Goal: Task Accomplishment & Management: Manage account settings

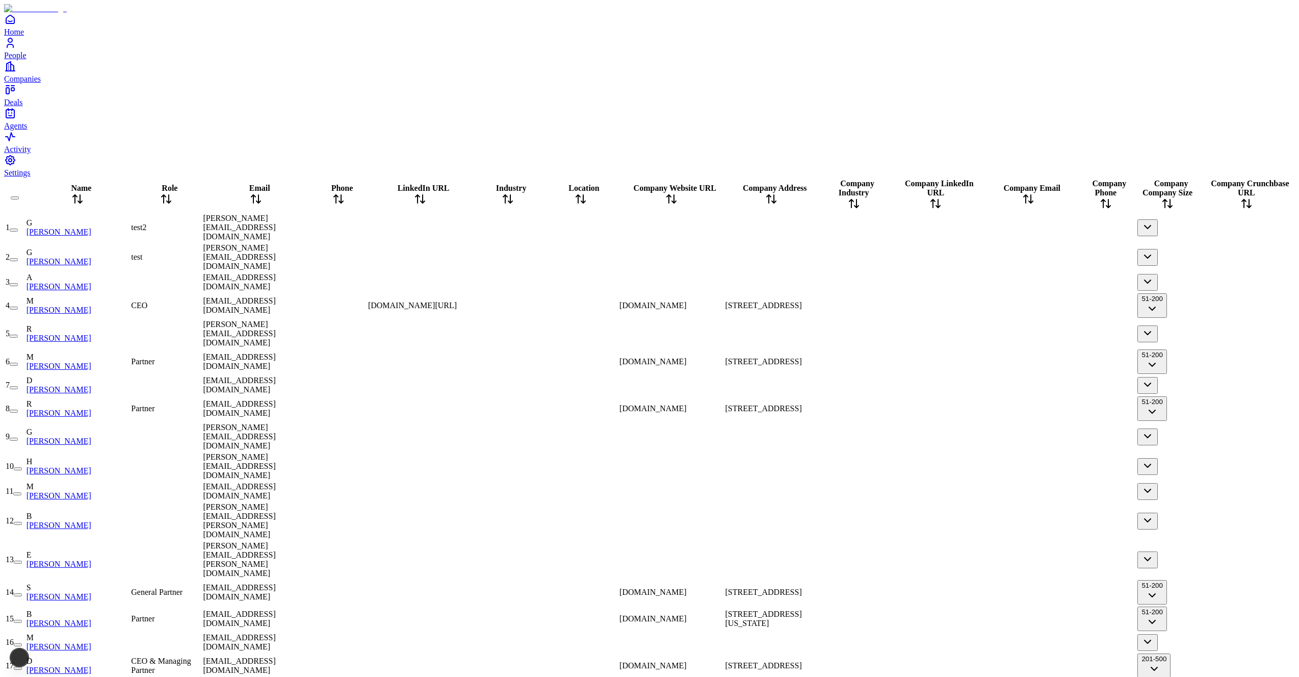
click at [366, 333] on div at bounding box center [338, 333] width 55 height 0
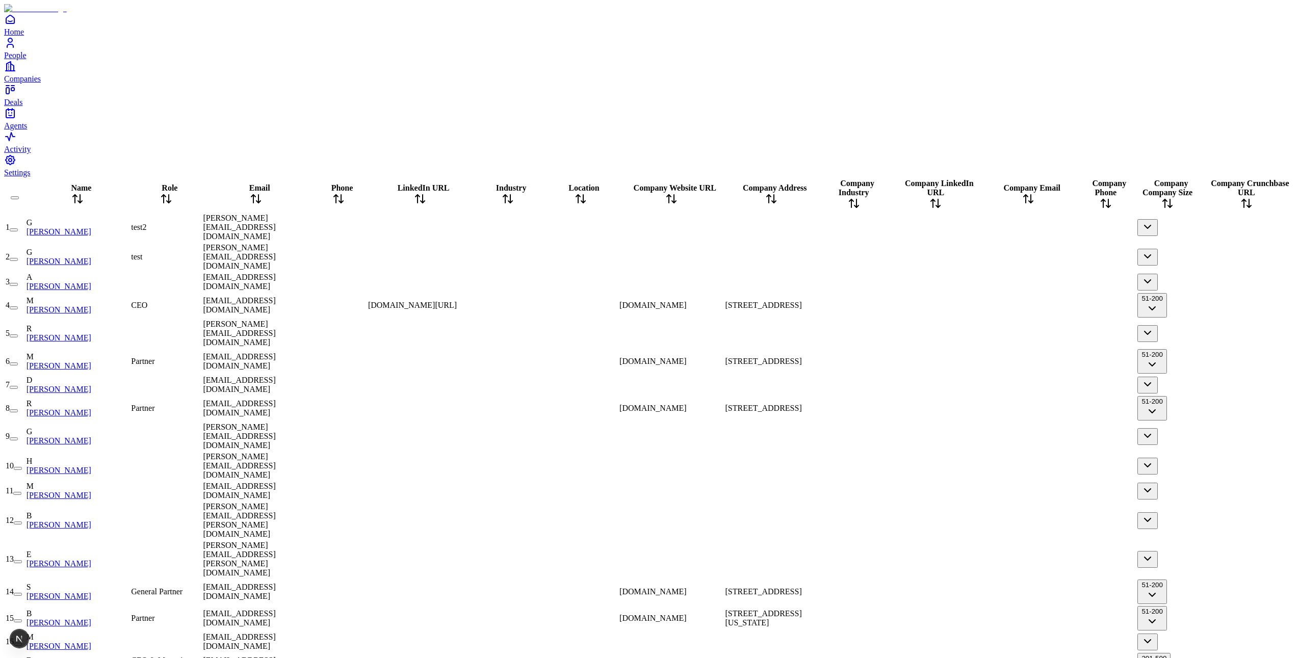
click at [723, 257] on div at bounding box center [670, 257] width 103 height 0
click at [723, 282] on div at bounding box center [670, 282] width 103 height 0
click at [983, 282] on div at bounding box center [1028, 282] width 91 height 0
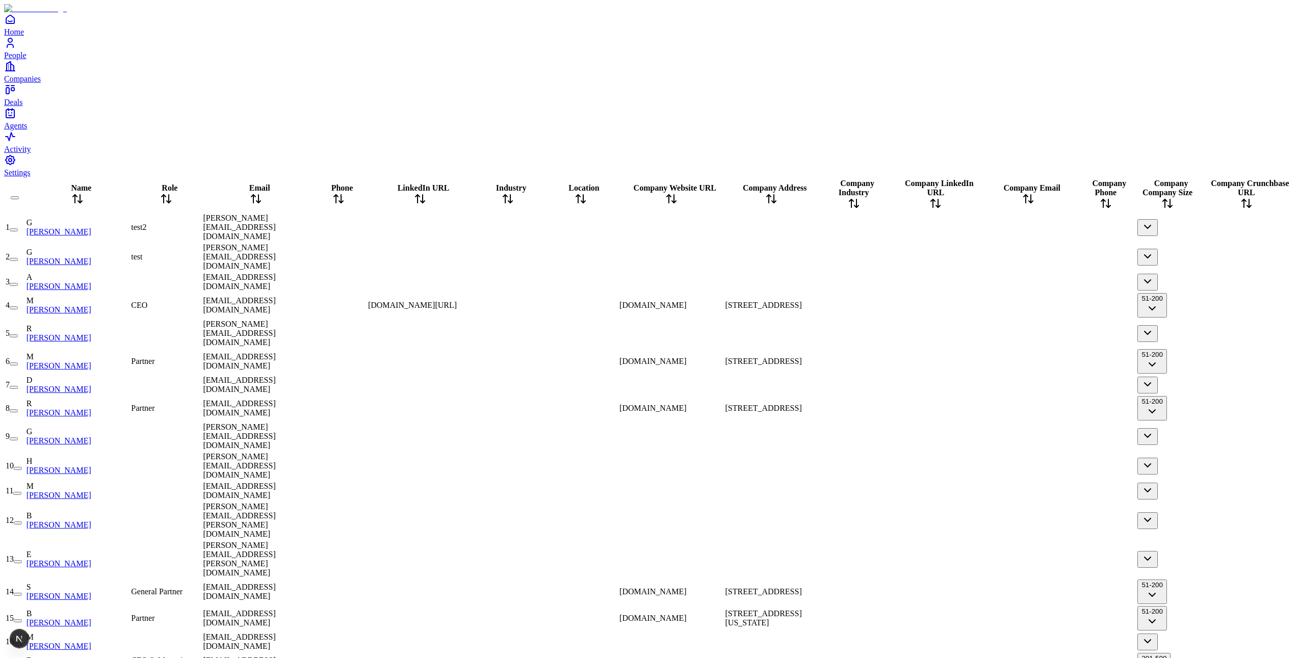
click at [580, 282] on div at bounding box center [580, 282] width 74 height 0
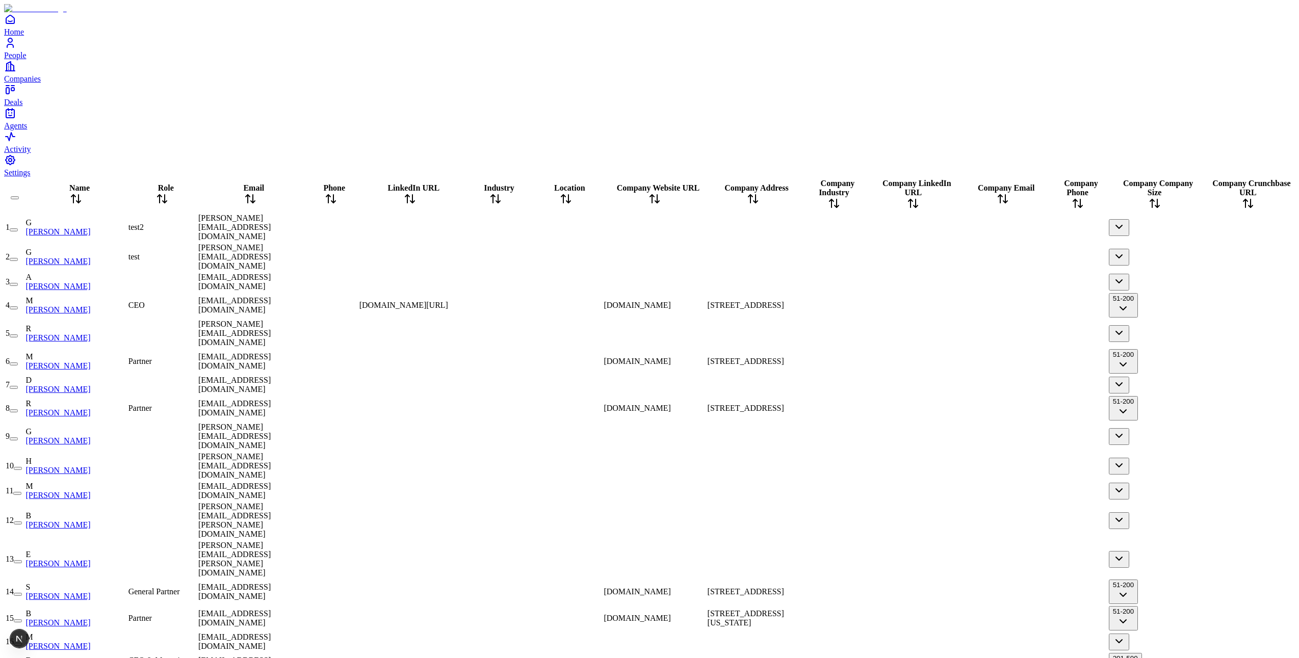
drag, startPoint x: 1150, startPoint y: 19, endPoint x: 1209, endPoint y: 30, distance: 59.7
click at [1201, 212] on div at bounding box center [1155, 212] width 92 height 0
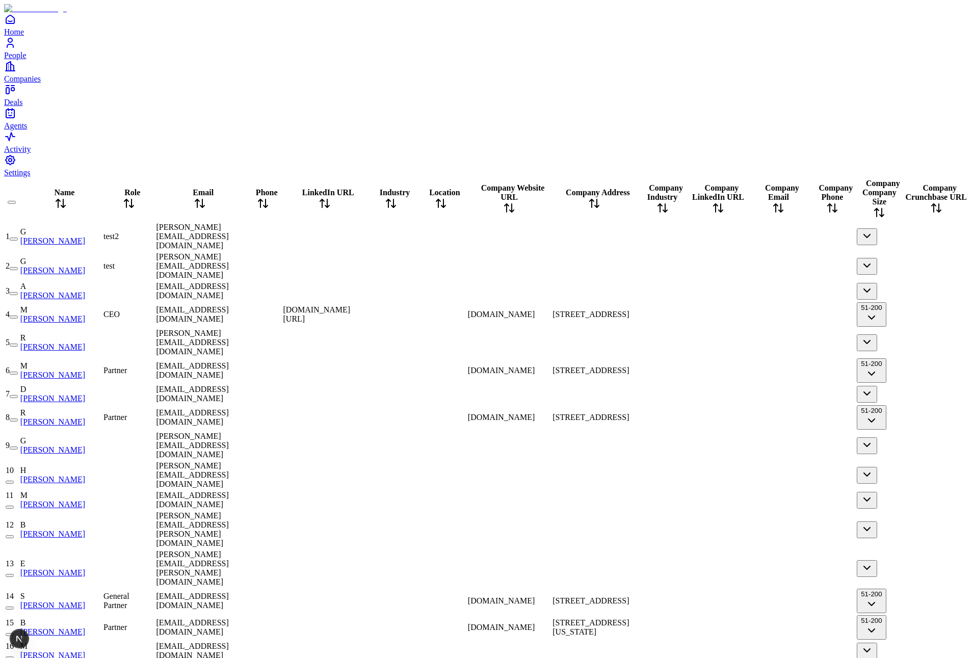
click at [366, 371] on div at bounding box center [324, 371] width 83 height 0
click at [486, 366] on span "[DOMAIN_NAME]" at bounding box center [501, 370] width 67 height 9
click at [575, 366] on span "[STREET_ADDRESS]" at bounding box center [591, 370] width 76 height 9
click at [687, 371] on div at bounding box center [662, 371] width 49 height 0
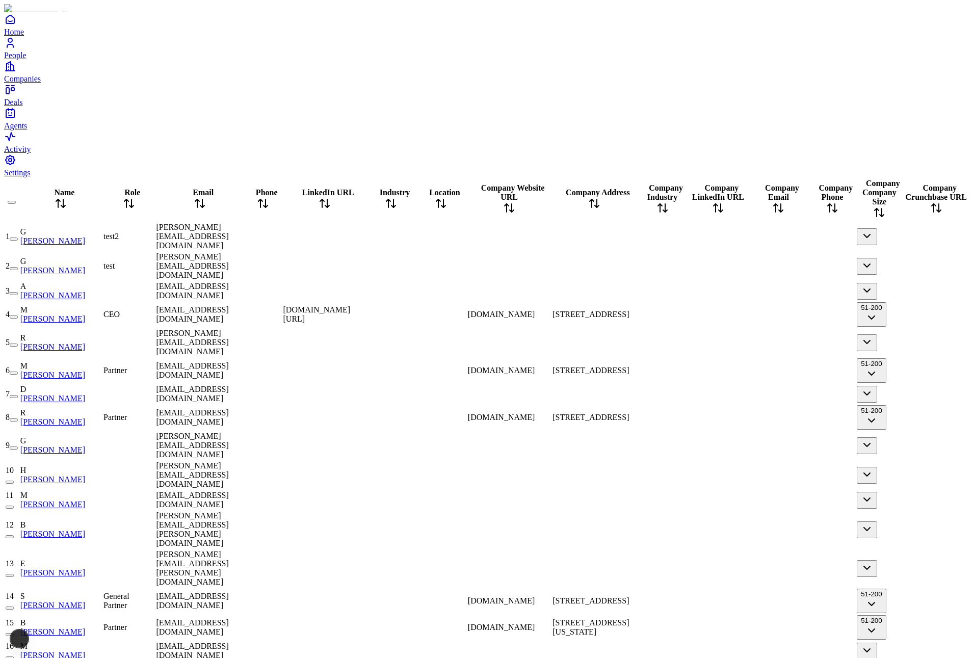
click at [602, 446] on div at bounding box center [594, 446] width 83 height 0
click at [636, 446] on div at bounding box center [594, 446] width 83 height 0
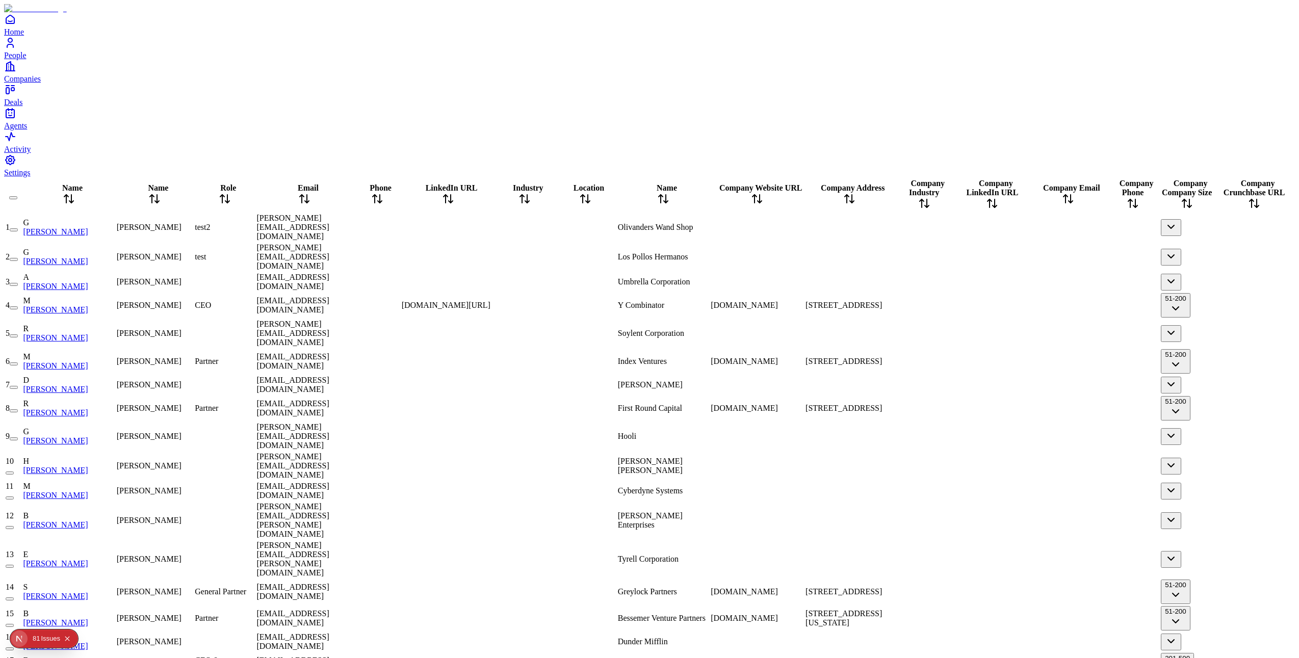
scroll to position [0, 255]
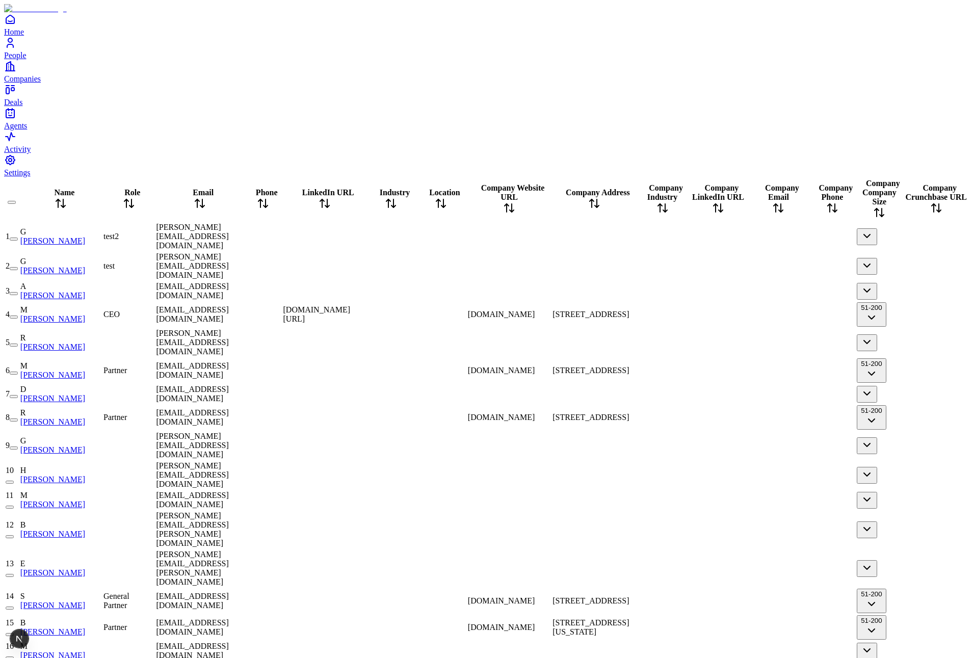
scroll to position [0, 252]
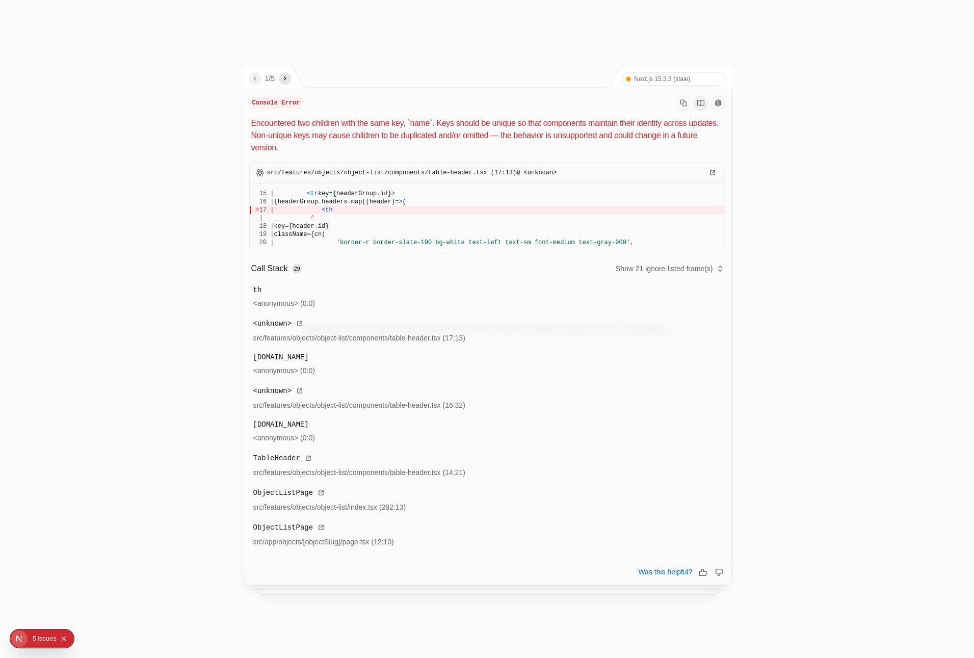
click at [318, 204] on span "{headerGroup" at bounding box center [296, 201] width 44 height 7
drag, startPoint x: 326, startPoint y: 204, endPoint x: 398, endPoint y: 200, distance: 72.0
click at [398, 200] on div "16 | {headerGroup . headers . map((header) => (" at bounding box center [487, 202] width 463 height 8
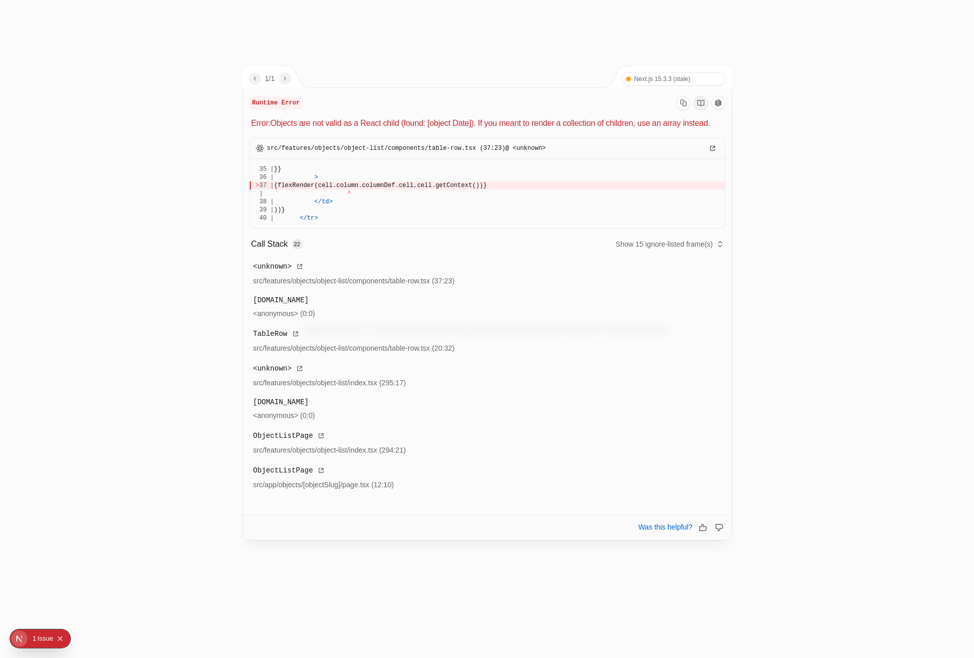
click at [508, 198] on div "| ^" at bounding box center [487, 194] width 463 height 8
click at [487, 189] on span "getContext())}" at bounding box center [460, 185] width 51 height 7
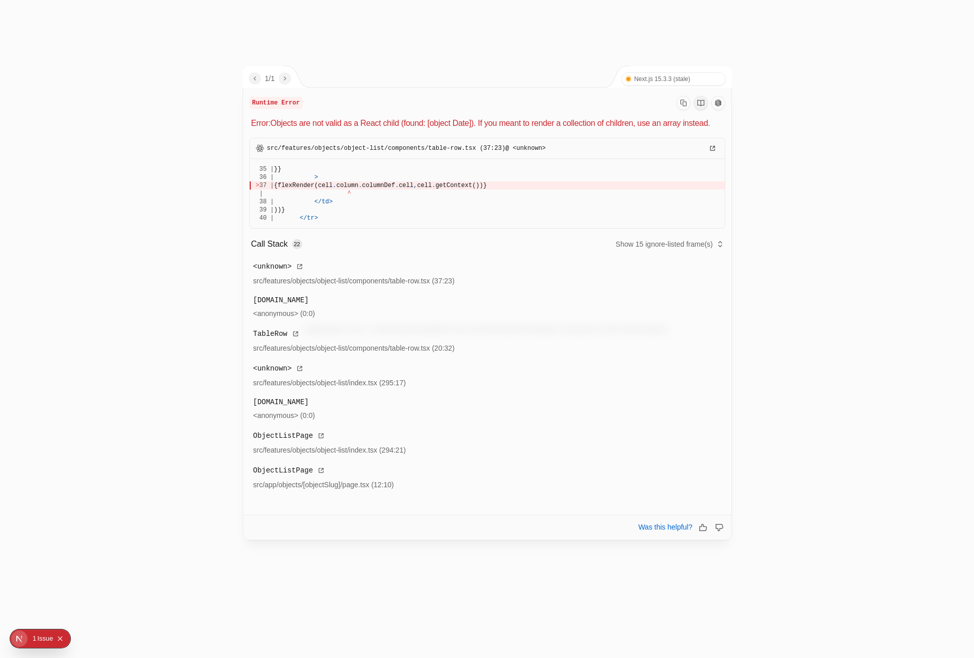
click at [487, 189] on span "getContext())}" at bounding box center [460, 185] width 51 height 7
click at [491, 206] on div "38 | < / td >" at bounding box center [487, 202] width 463 height 8
click at [344, 197] on span at bounding box center [305, 193] width 85 height 7
drag, startPoint x: 344, startPoint y: 203, endPoint x: 361, endPoint y: 203, distance: 17.3
click at [348, 197] on span at bounding box center [305, 193] width 85 height 7
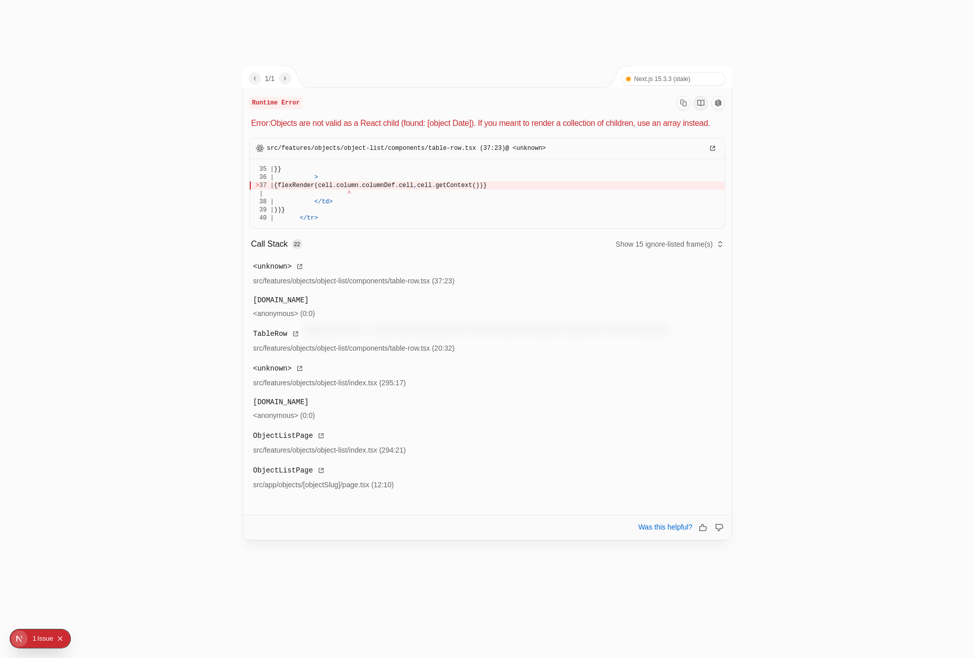
click at [333, 189] on span "{flexRender(cell" at bounding box center [303, 185] width 59 height 7
drag, startPoint x: 343, startPoint y: 200, endPoint x: 459, endPoint y: 196, distance: 116.3
click at [459, 190] on div "> 37 | {flexRender(cell . column . columnDef . cell , cell . getContext())}" at bounding box center [487, 186] width 463 height 8
click at [433, 128] on p "Error: Objects are not valid as a React child (found: [object Date]). If you me…" at bounding box center [488, 123] width 474 height 12
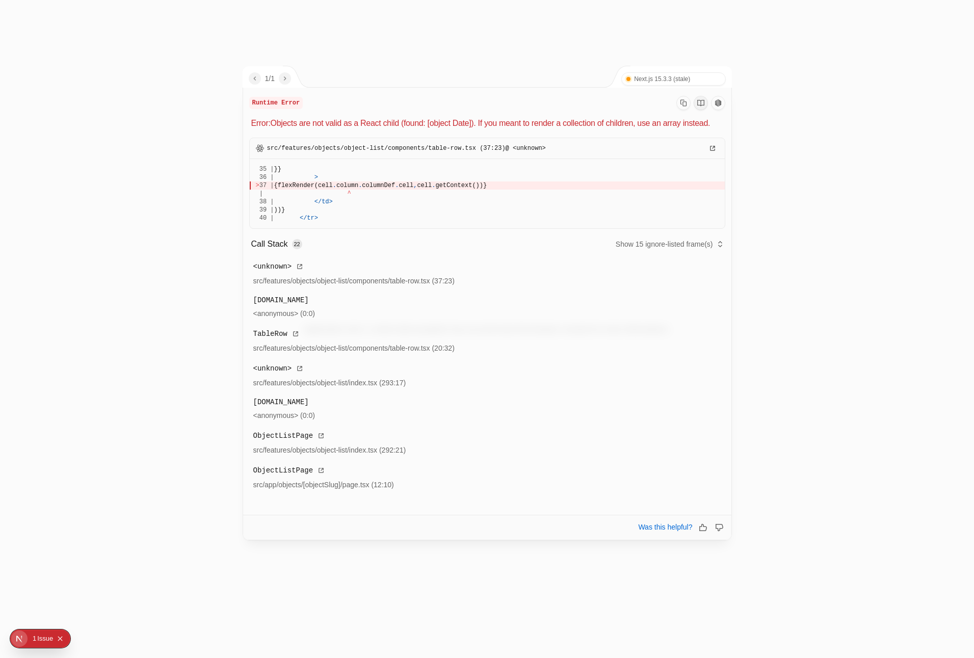
click at [433, 128] on p "Error: Objects are not valid as a React child (found: [object Date]). If you me…" at bounding box center [488, 123] width 474 height 12
drag, startPoint x: 433, startPoint y: 128, endPoint x: 433, endPoint y: 231, distance: 103.0
click at [433, 231] on div "Runtime Error Error: Objects are not valid as a React child (found: [object Dat…" at bounding box center [487, 295] width 488 height 414
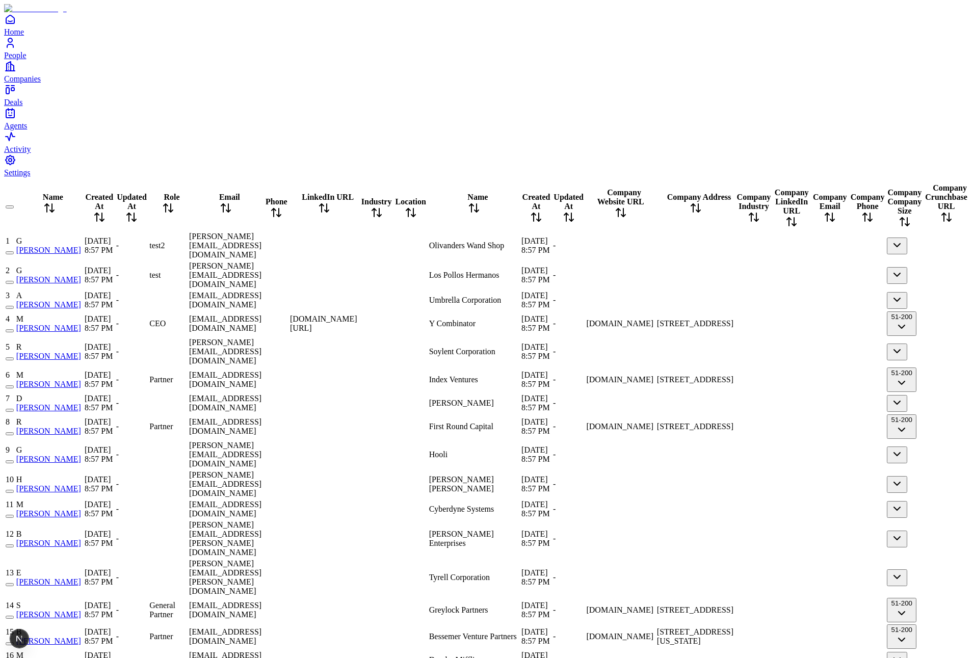
scroll to position [0, 534]
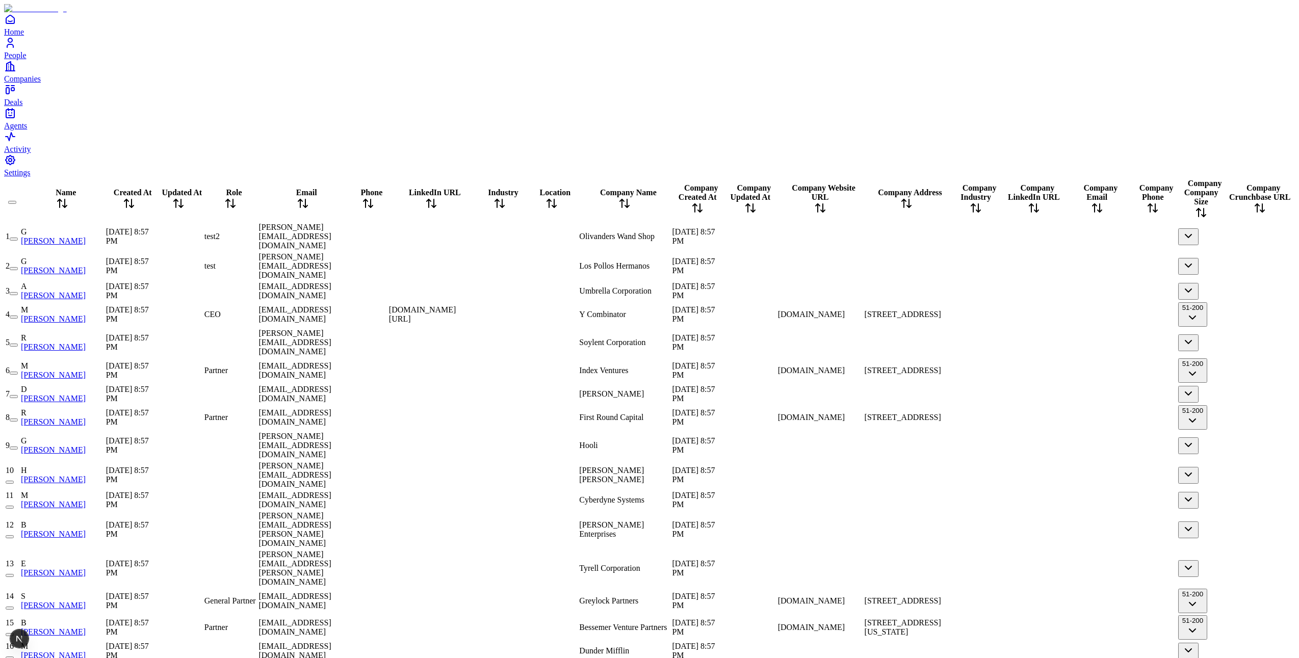
click at [474, 394] on div at bounding box center [431, 394] width 85 height 0
click at [474, 291] on div at bounding box center [431, 291] width 85 height 0
click at [474, 305] on div "[DOMAIN_NAME][URL]" at bounding box center [431, 314] width 85 height 18
click at [456, 305] on span "[DOMAIN_NAME][URL]" at bounding box center [422, 314] width 67 height 18
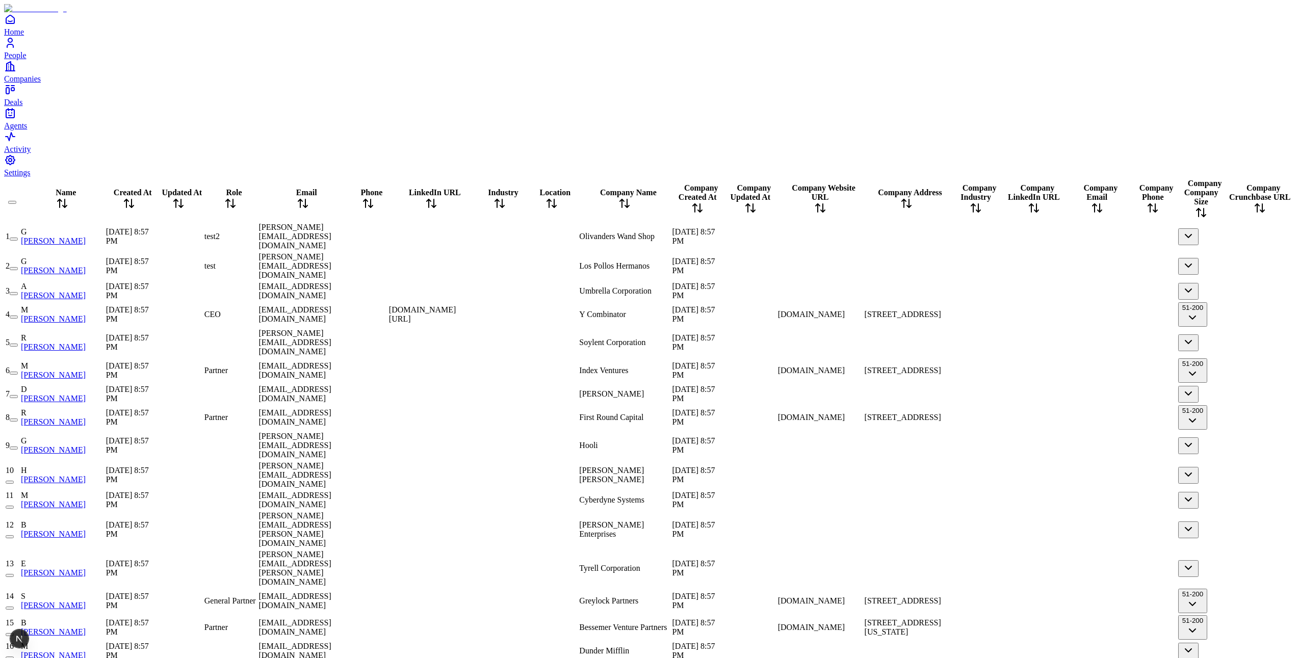
click at [456, 305] on span "[DOMAIN_NAME][URL]" at bounding box center [422, 314] width 67 height 18
click at [864, 291] on div at bounding box center [822, 291] width 85 height 0
click at [863, 310] on div "[DOMAIN_NAME]" at bounding box center [820, 314] width 85 height 9
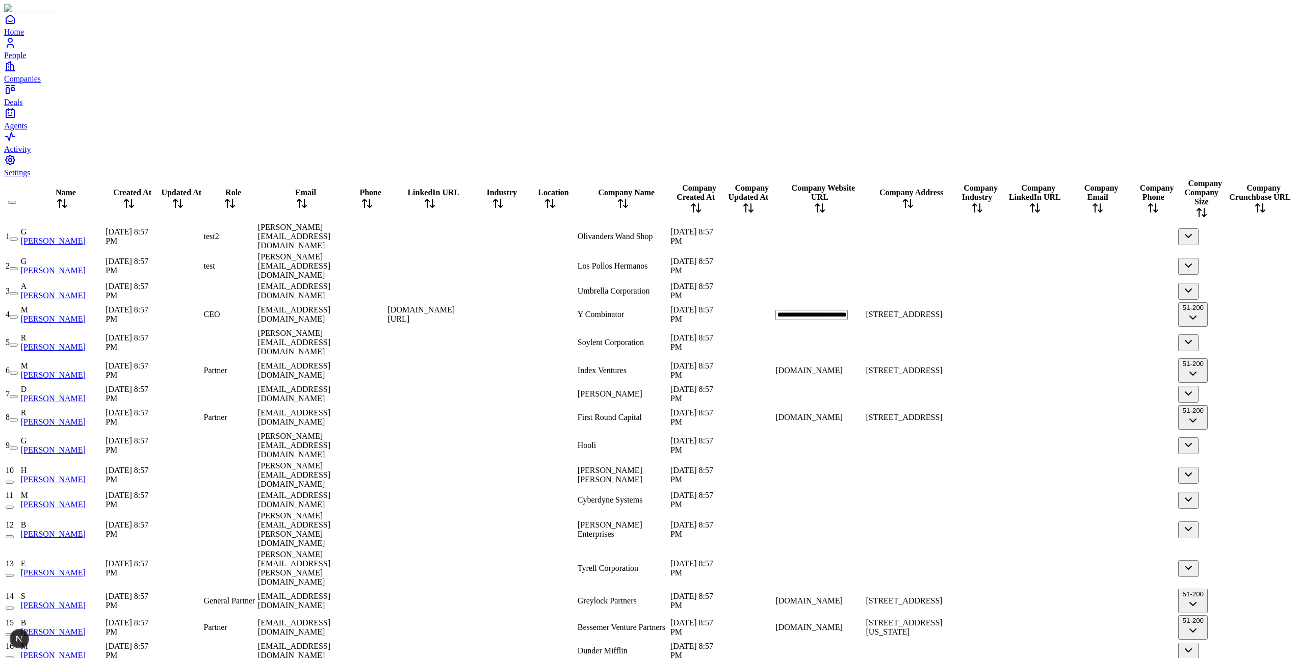
click at [864, 343] on div at bounding box center [819, 343] width 88 height 0
click at [863, 343] on div at bounding box center [820, 343] width 85 height 0
click at [864, 358] on td "[DOMAIN_NAME]" at bounding box center [819, 370] width 89 height 25
click at [863, 358] on td "[DOMAIN_NAME]" at bounding box center [820, 370] width 86 height 25
click at [776, 343] on div at bounding box center [750, 343] width 51 height 0
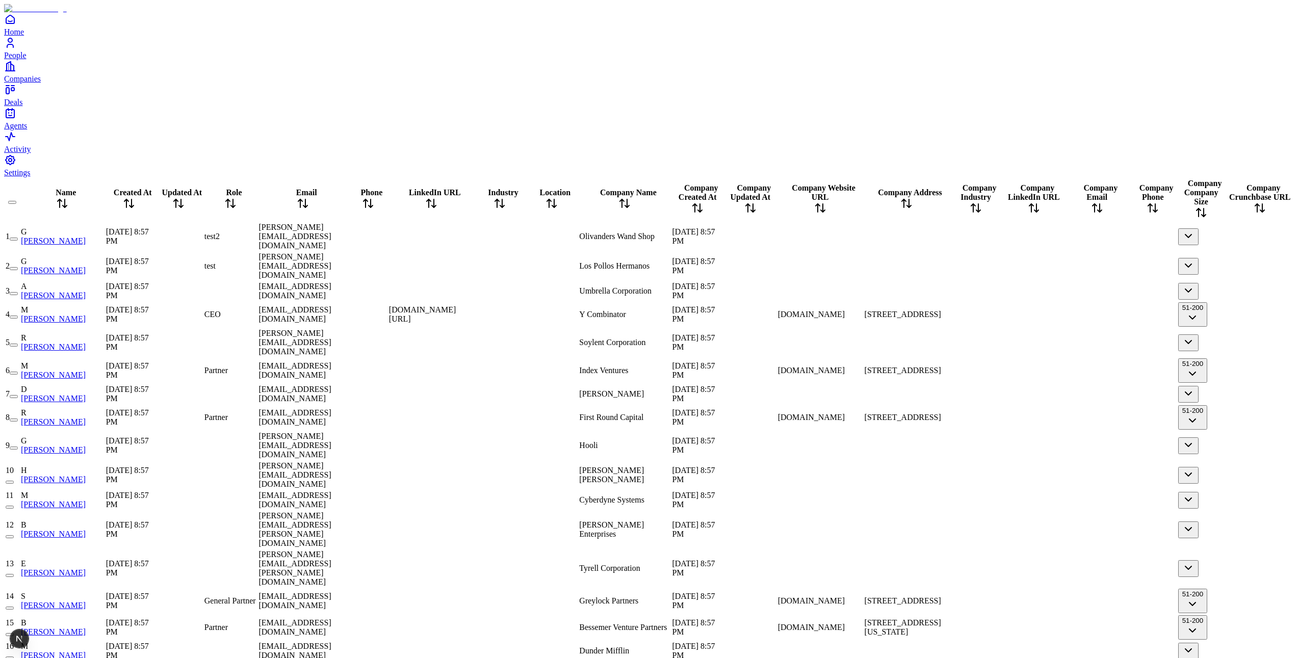
click at [776, 343] on div at bounding box center [750, 343] width 51 height 0
click at [949, 343] on div at bounding box center [907, 343] width 84 height 0
type input "****"
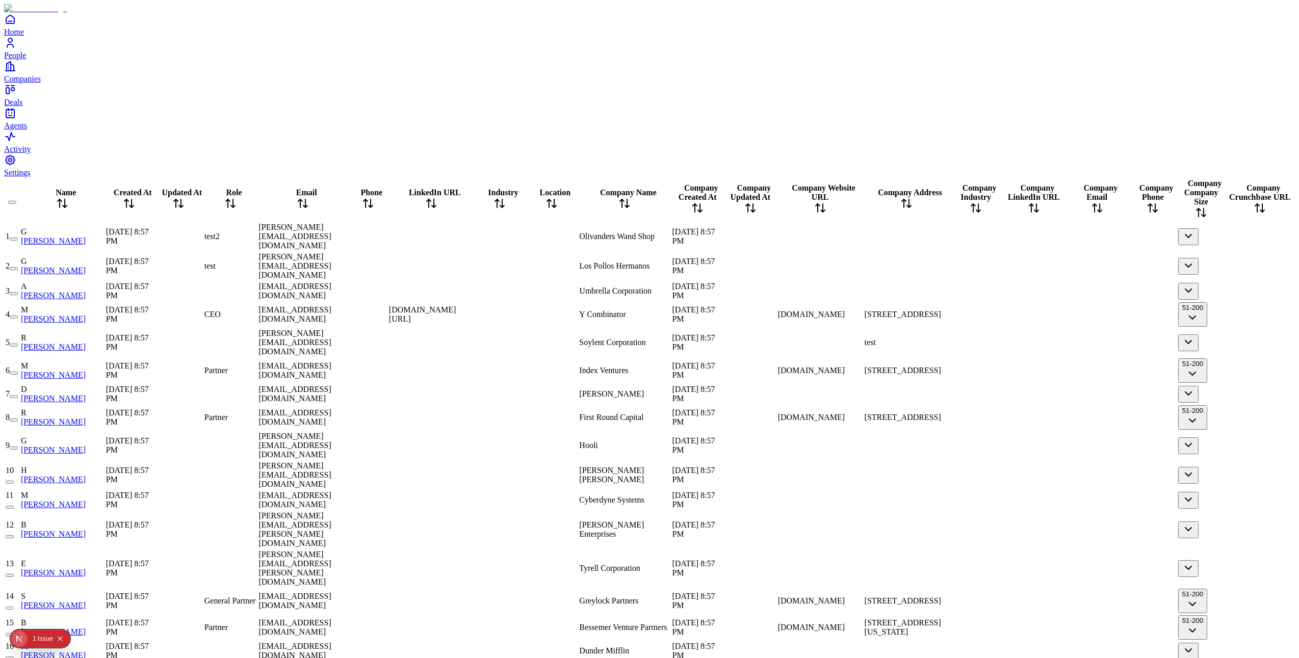
click at [51, 639] on div "Issue" at bounding box center [45, 639] width 16 height 18
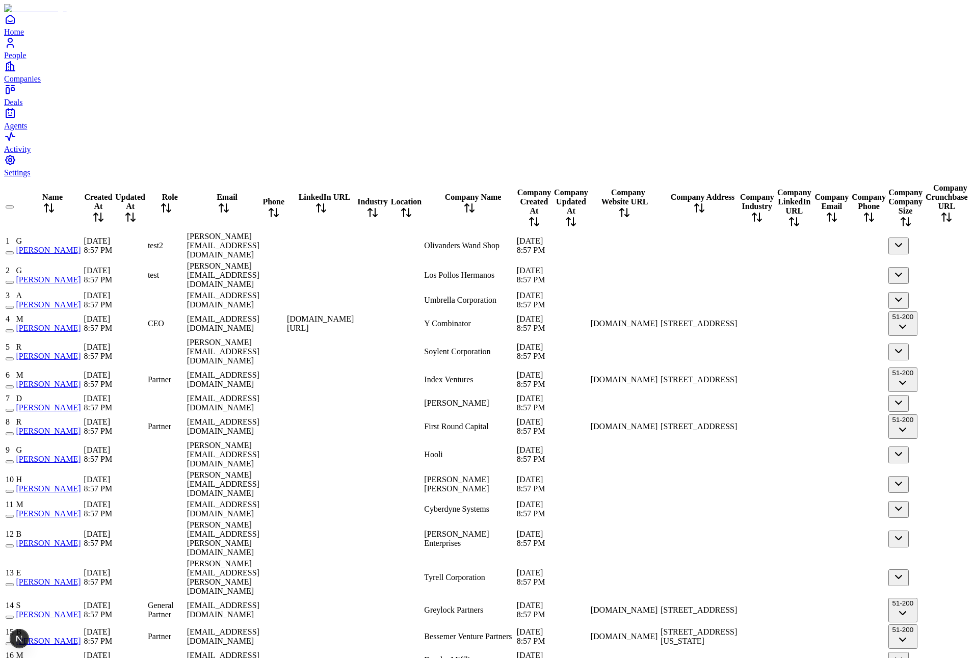
scroll to position [0, 668]
click at [424, 347] on span "Soylent Corporation" at bounding box center [457, 351] width 66 height 9
type input "****"
click at [355, 352] on div at bounding box center [321, 352] width 68 height 0
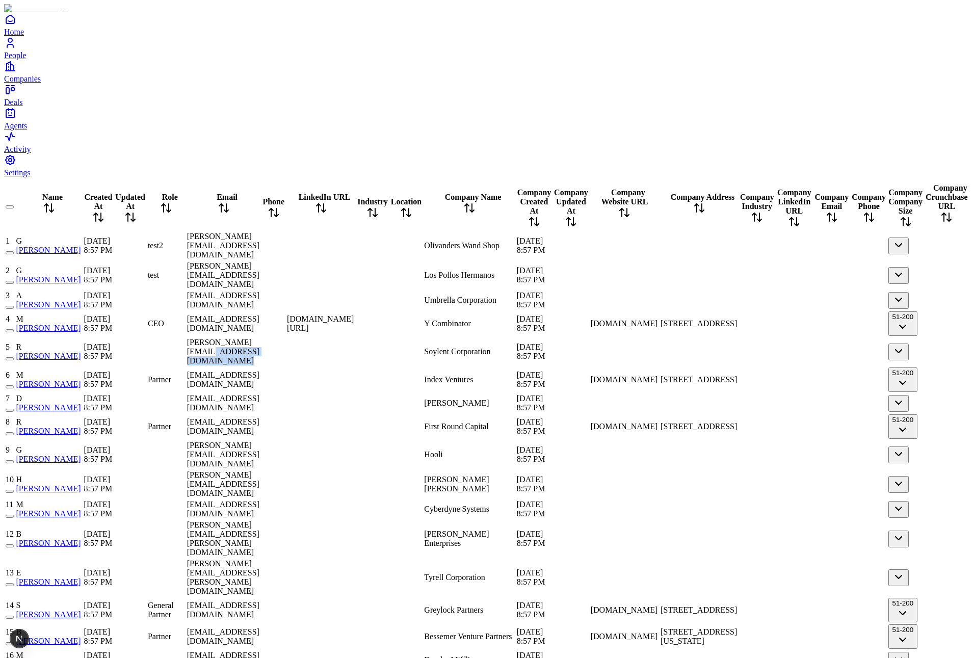
click at [355, 352] on div at bounding box center [321, 352] width 68 height 0
type input "****"
click at [659, 300] on div at bounding box center [625, 300] width 68 height 0
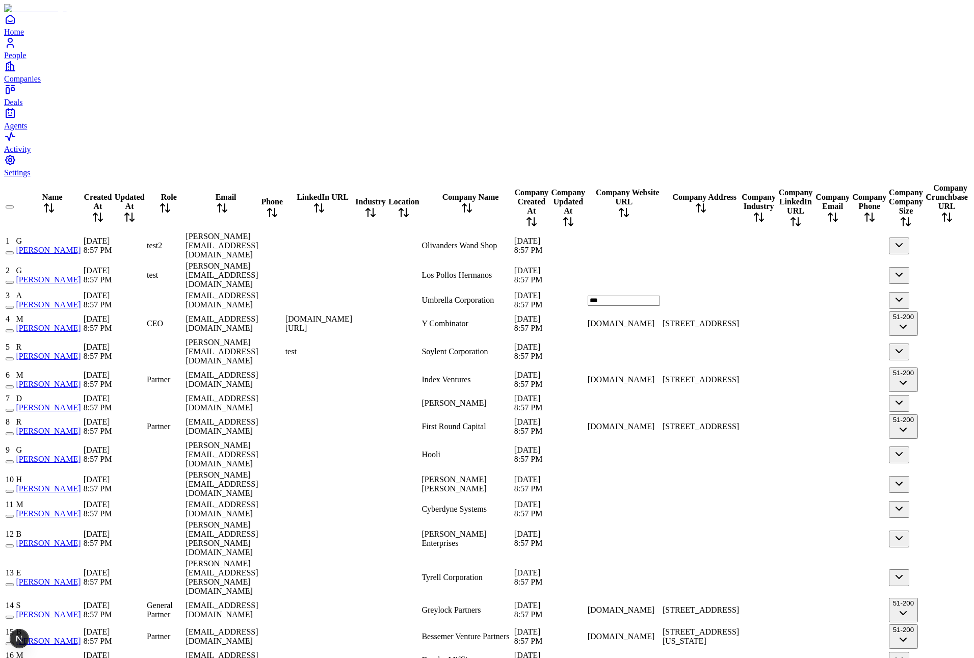
type input "****"
click at [391, 300] on div at bounding box center [407, 300] width 32 height 0
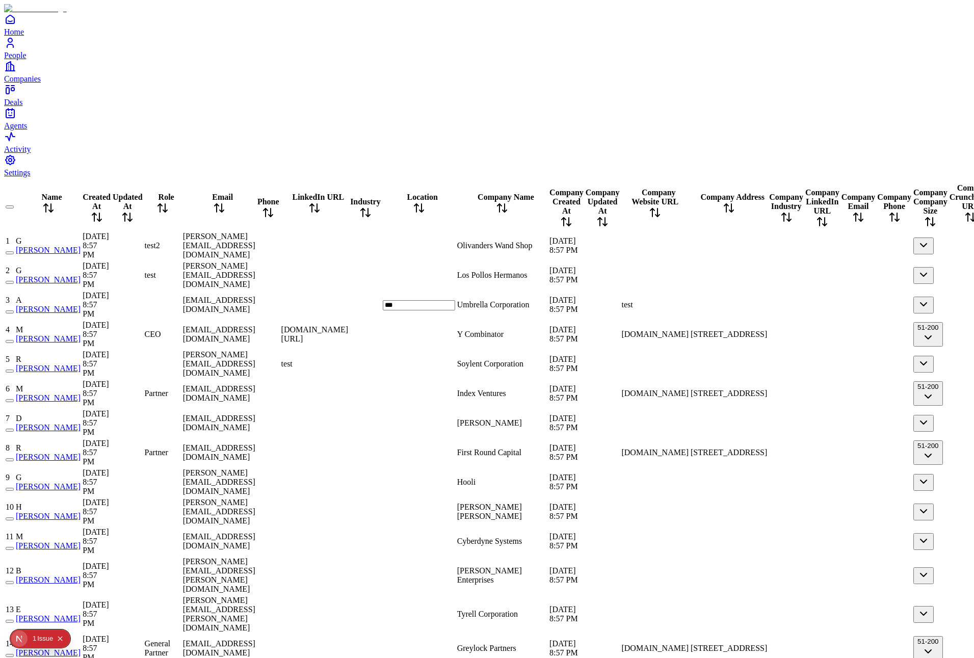
type input "****"
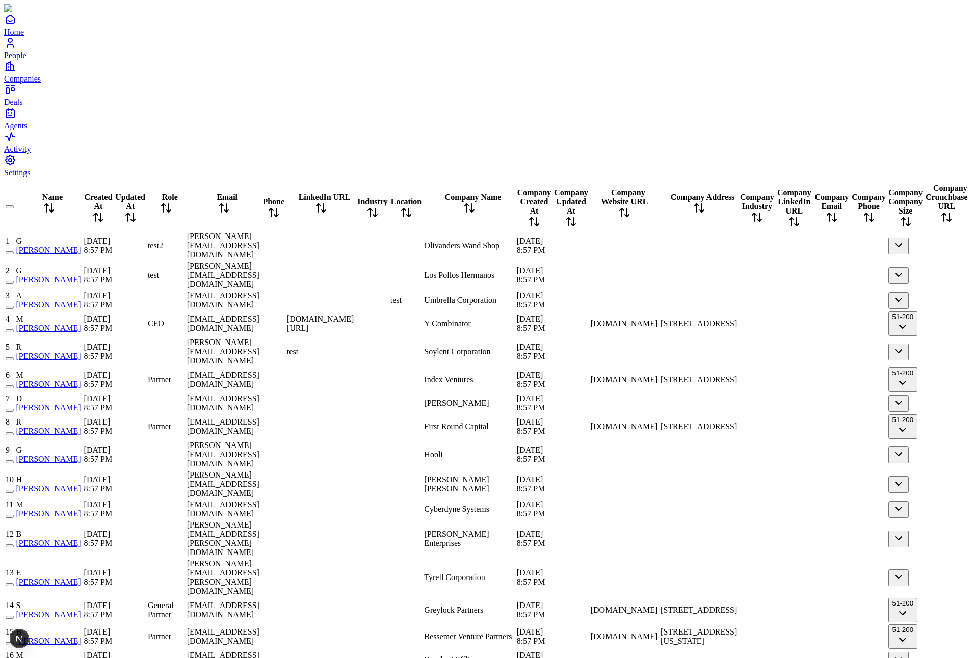
scroll to position [0, 489]
click at [473, 375] on span "Index Ventures" at bounding box center [448, 379] width 49 height 9
click at [588, 380] on div at bounding box center [571, 380] width 35 height 0
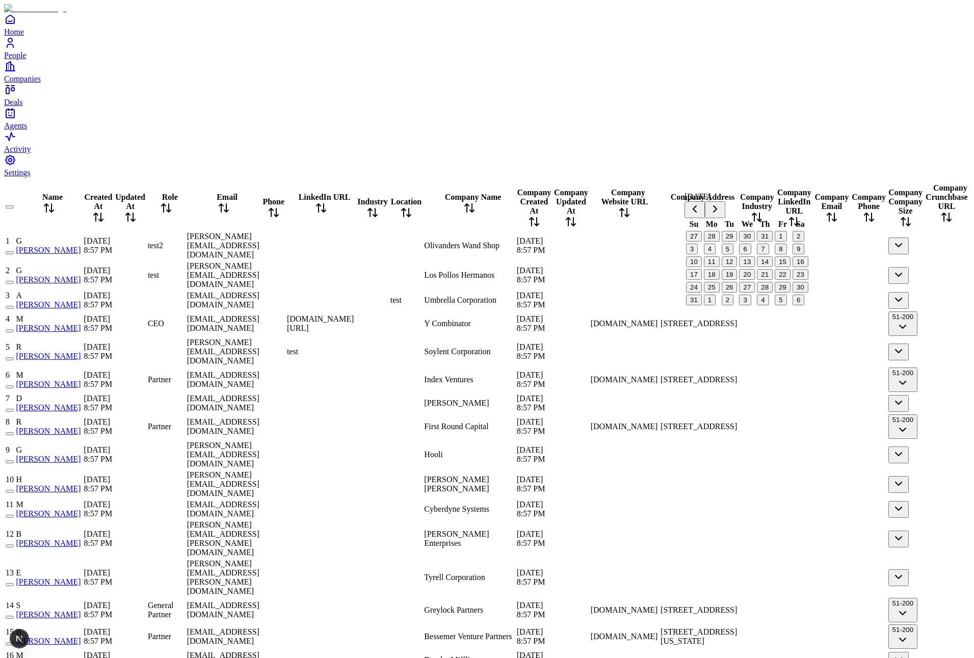
click at [658, 375] on span "[DOMAIN_NAME]" at bounding box center [624, 379] width 67 height 9
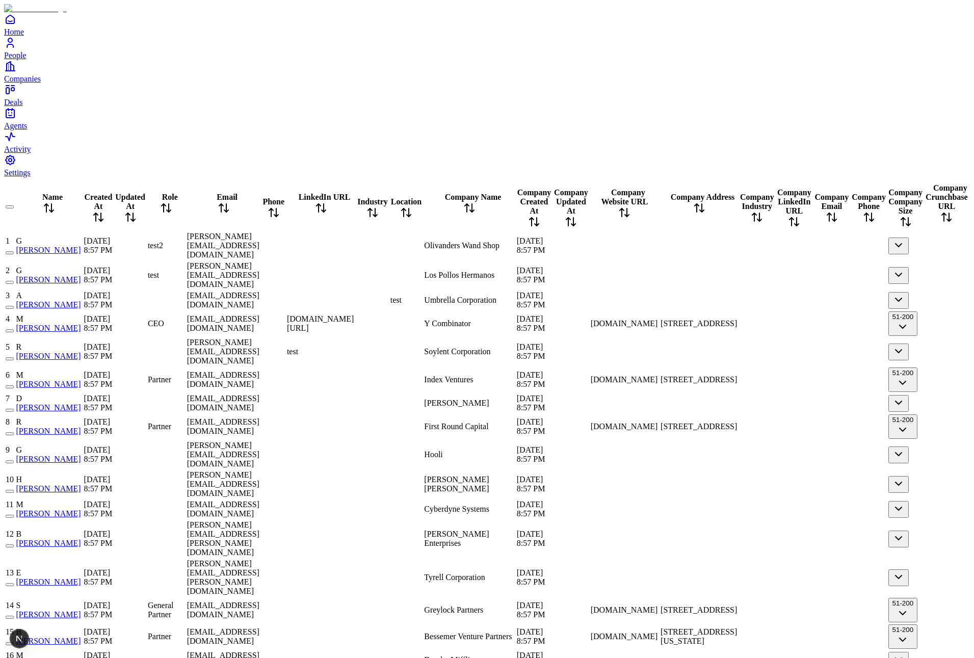
click at [658, 375] on span "[DOMAIN_NAME]" at bounding box center [624, 379] width 67 height 9
type input "****"
click at [659, 375] on div "test" at bounding box center [625, 379] width 68 height 9
type input "*****"
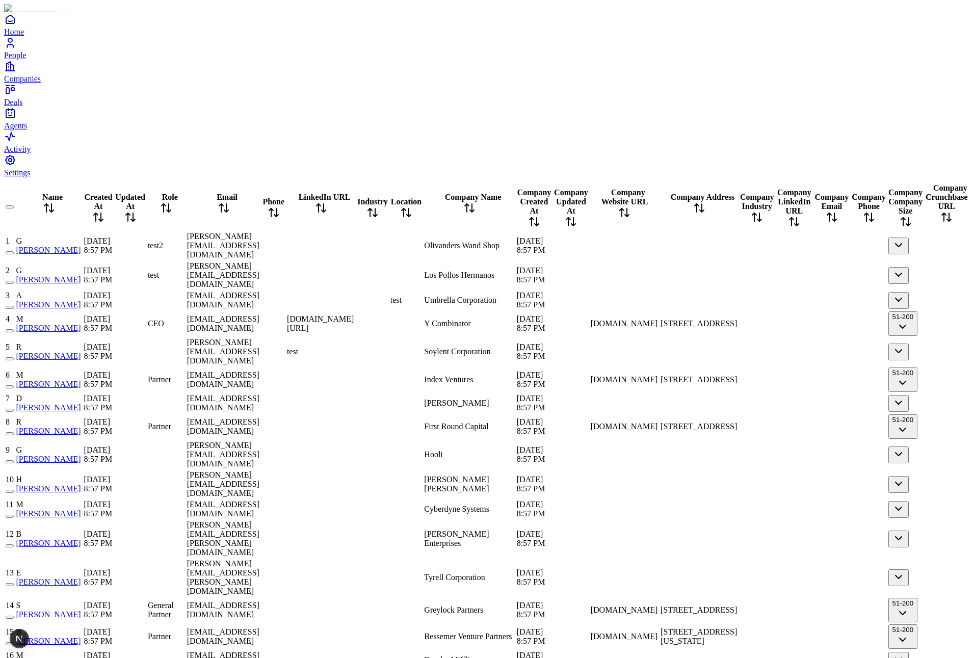
scroll to position [0, 1068]
click at [740, 352] on div at bounding box center [757, 352] width 35 height 0
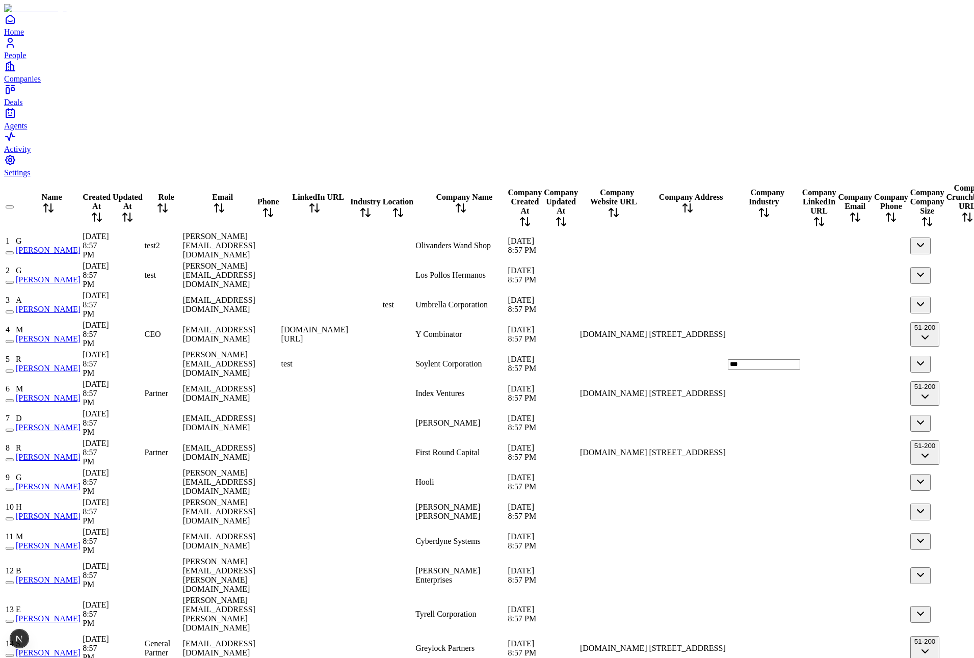
type input "****"
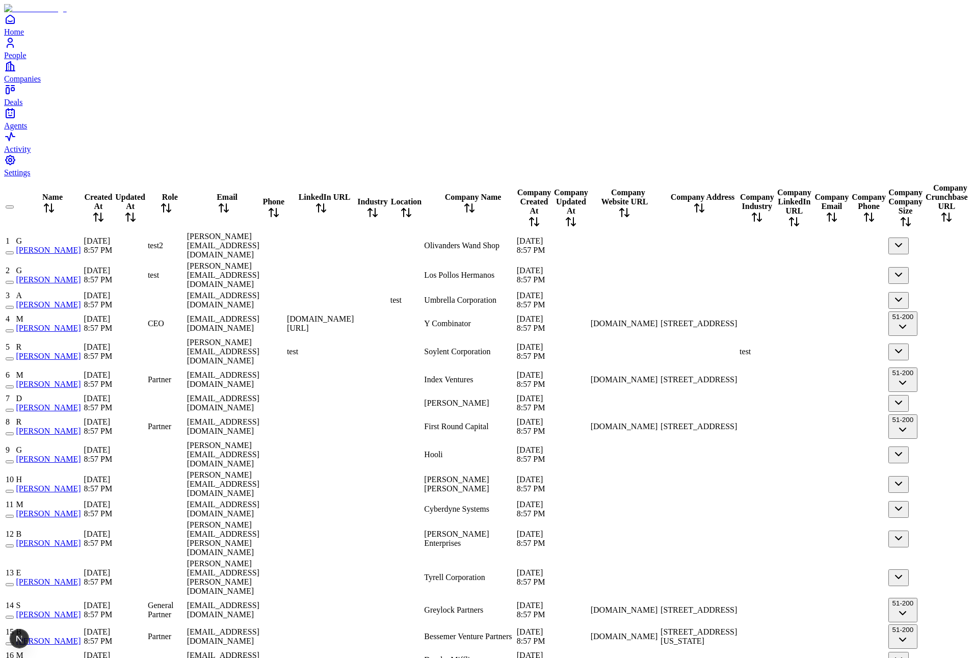
click at [777, 352] on div at bounding box center [795, 352] width 36 height 0
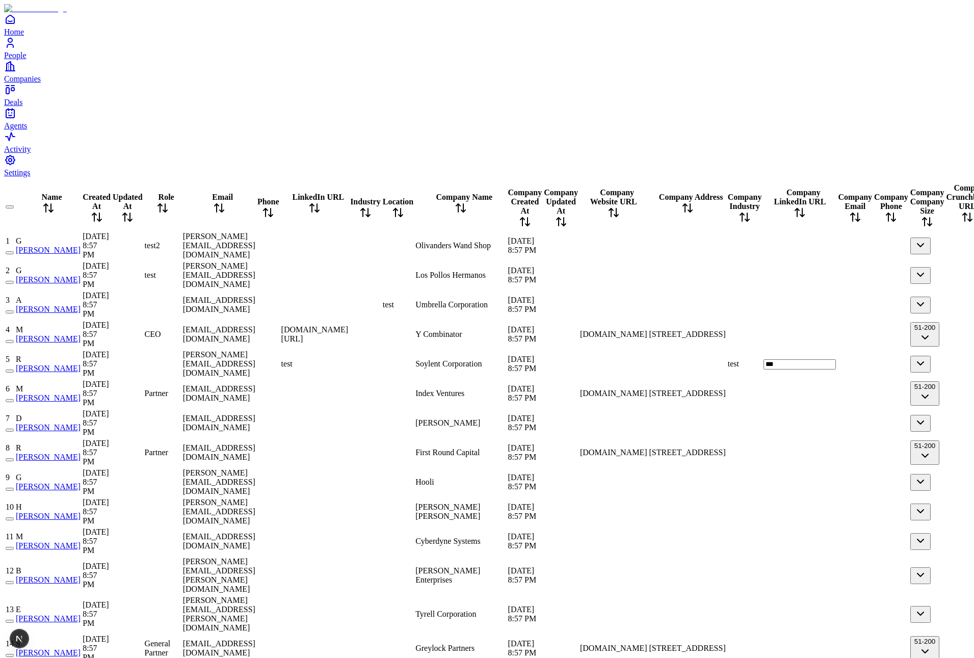
type input "****"
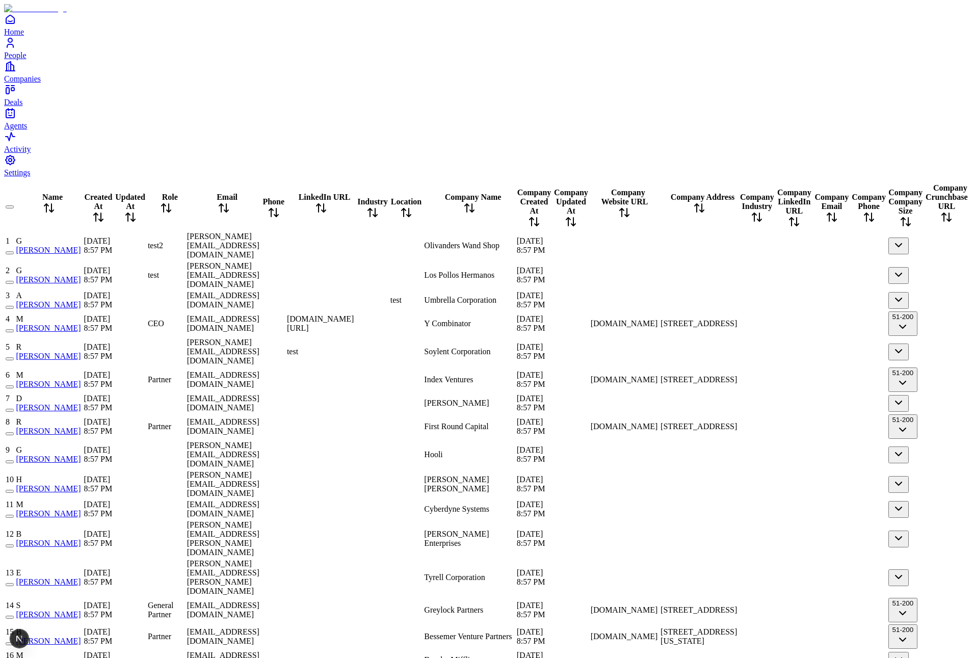
scroll to position [0, 793]
click at [688, 275] on div at bounding box center [699, 275] width 77 height 0
click at [661, 275] on div at bounding box center [699, 275] width 77 height 0
type input "****"
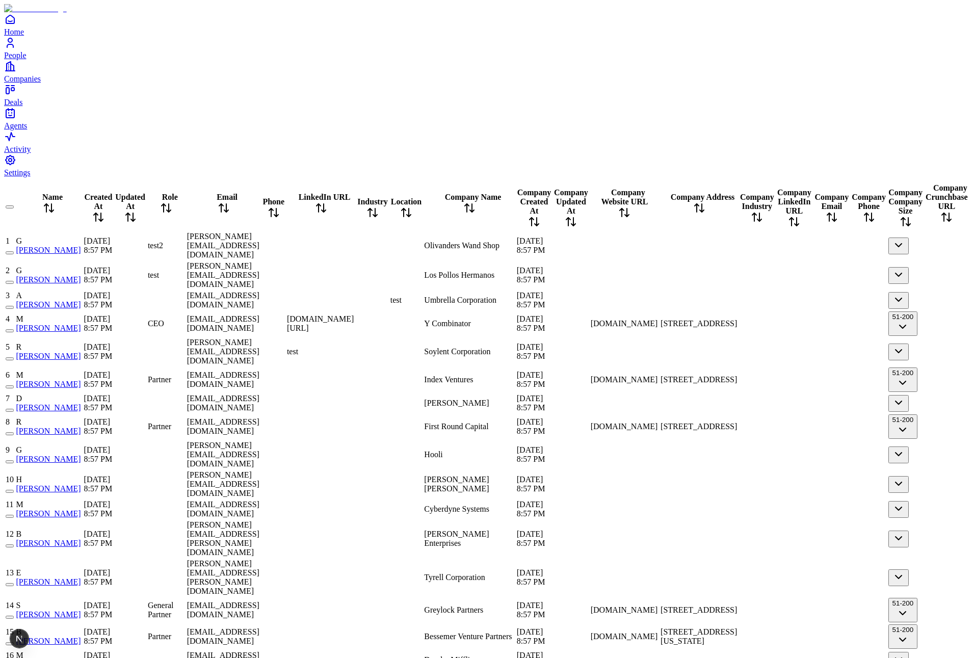
scroll to position [0, 1137]
click at [777, 352] on div at bounding box center [795, 352] width 36 height 0
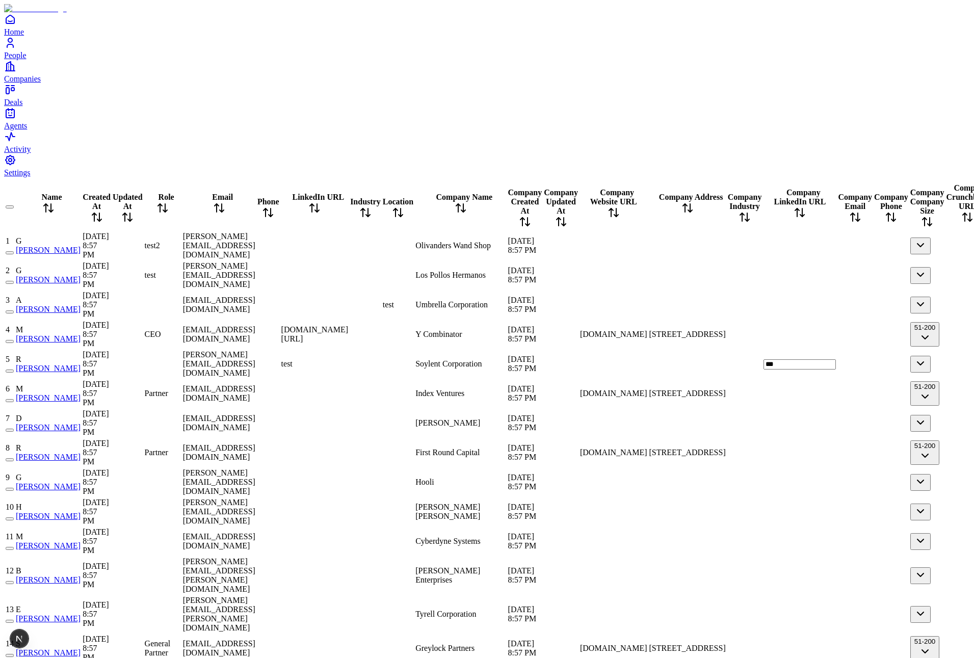
type input "****"
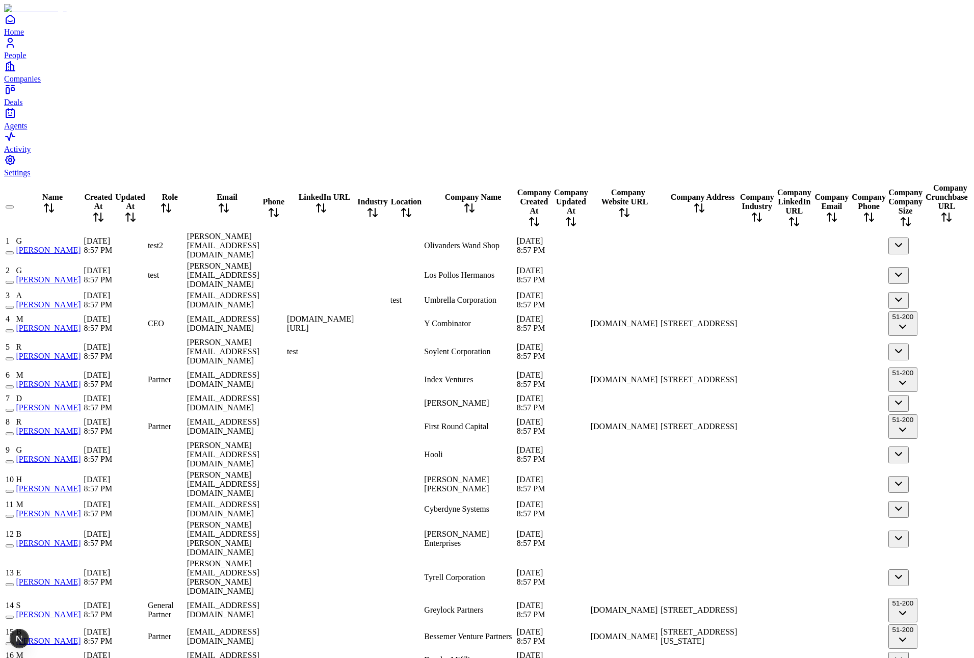
click at [355, 347] on div "test" at bounding box center [321, 351] width 68 height 9
click at [777, 352] on div at bounding box center [795, 352] width 36 height 0
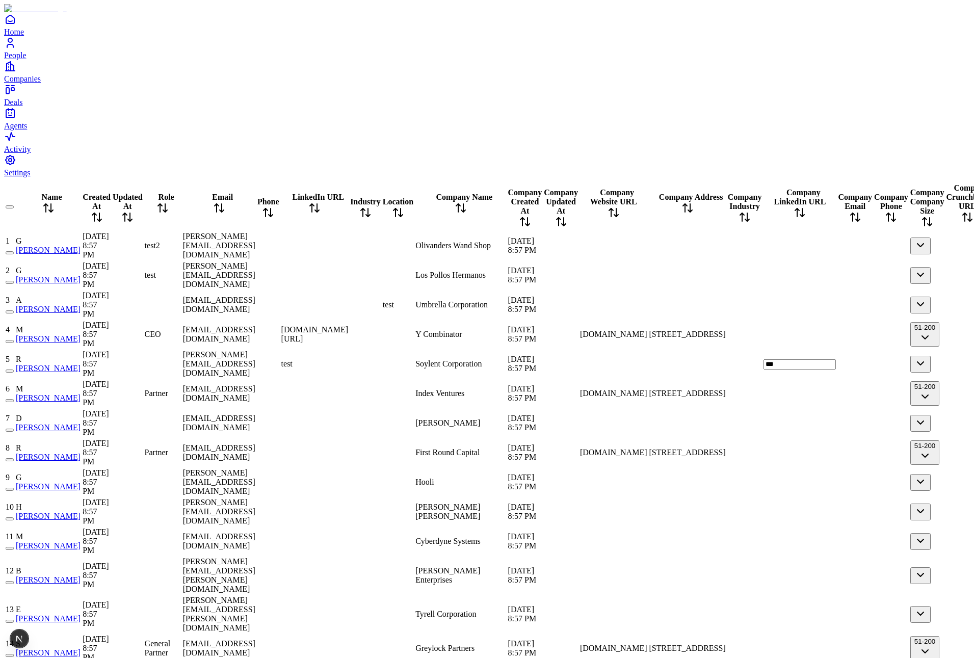
type input "****"
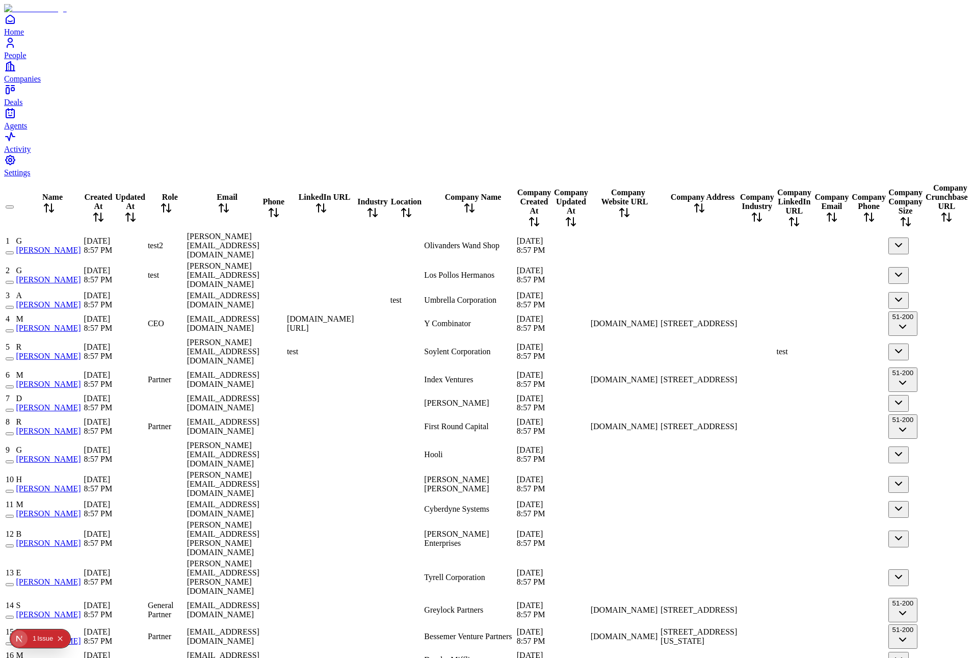
click at [777, 380] on div at bounding box center [795, 380] width 36 height 0
click at [777, 347] on div "test" at bounding box center [795, 351] width 36 height 9
click at [777, 380] on div at bounding box center [795, 380] width 36 height 0
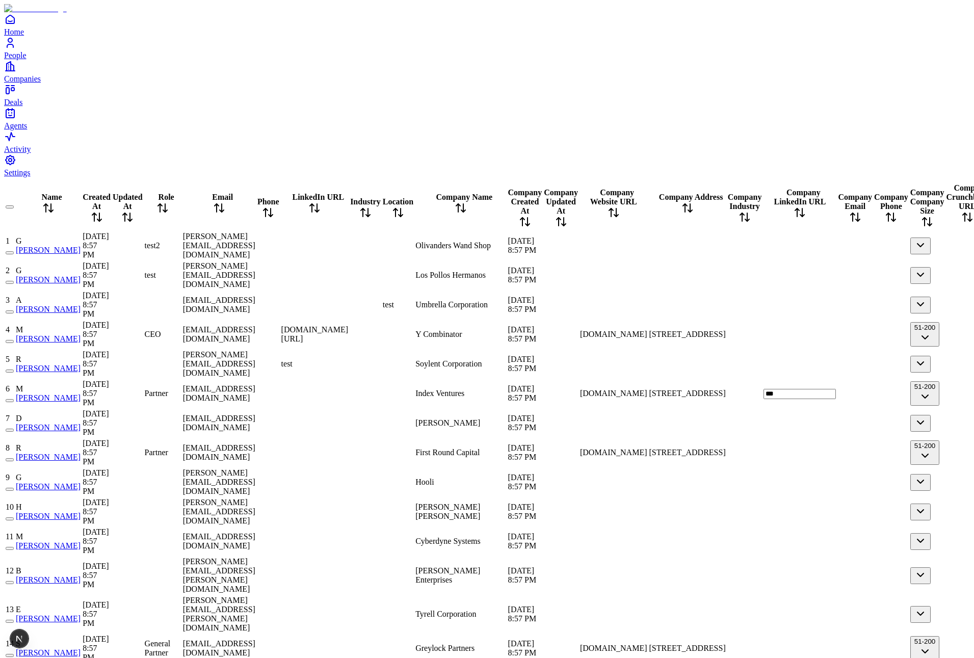
type input "****"
